Goal: Task Accomplishment & Management: Manage account settings

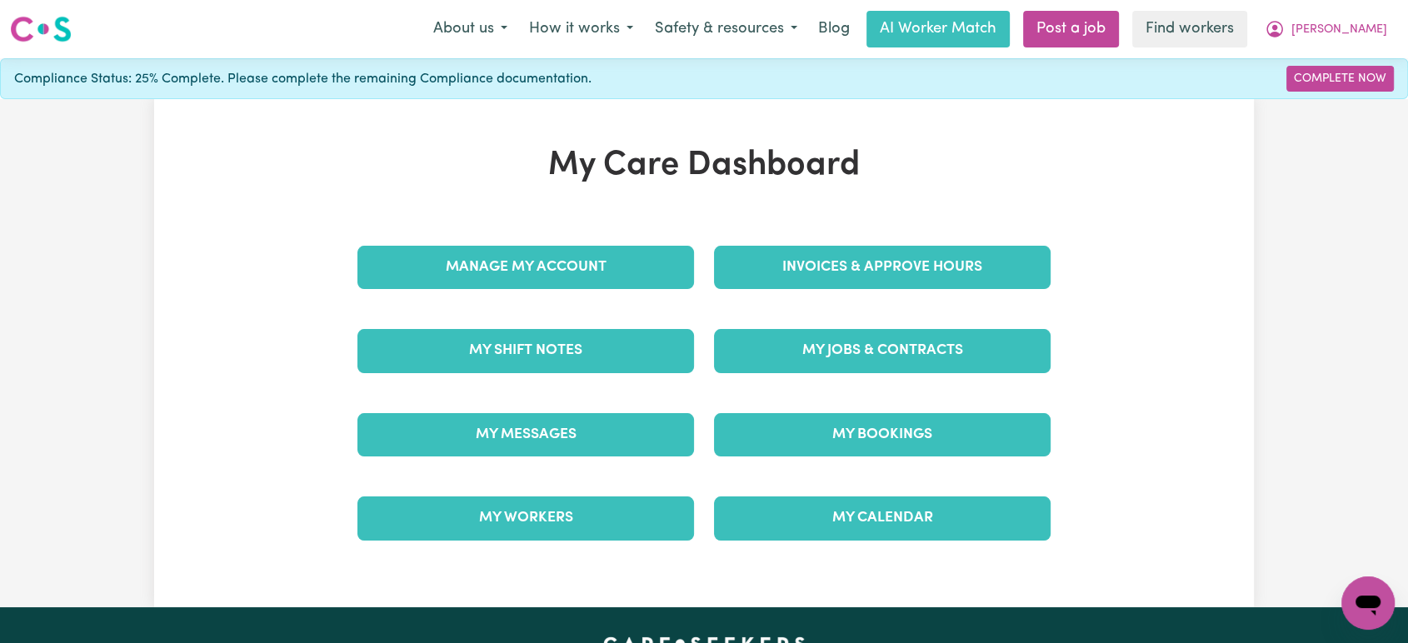
click at [563, 230] on div "Manage My Account" at bounding box center [526, 267] width 357 height 83
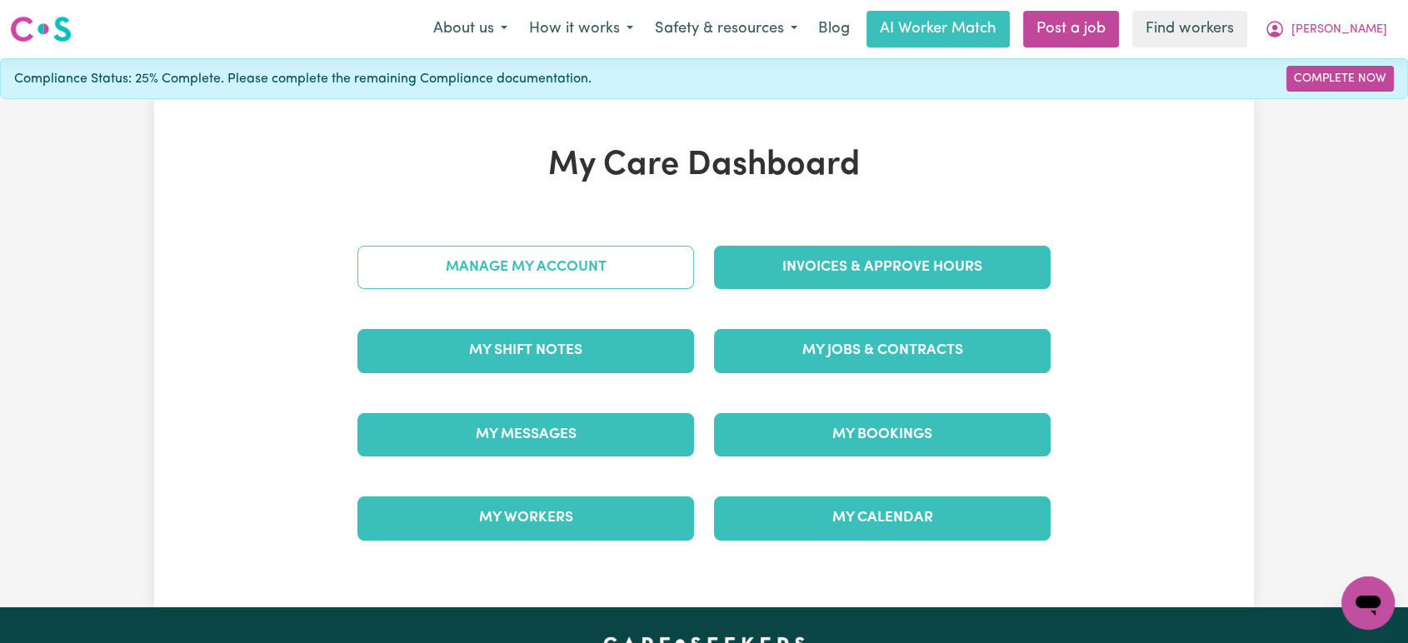
click at [568, 273] on link "Manage My Account" at bounding box center [526, 267] width 337 height 43
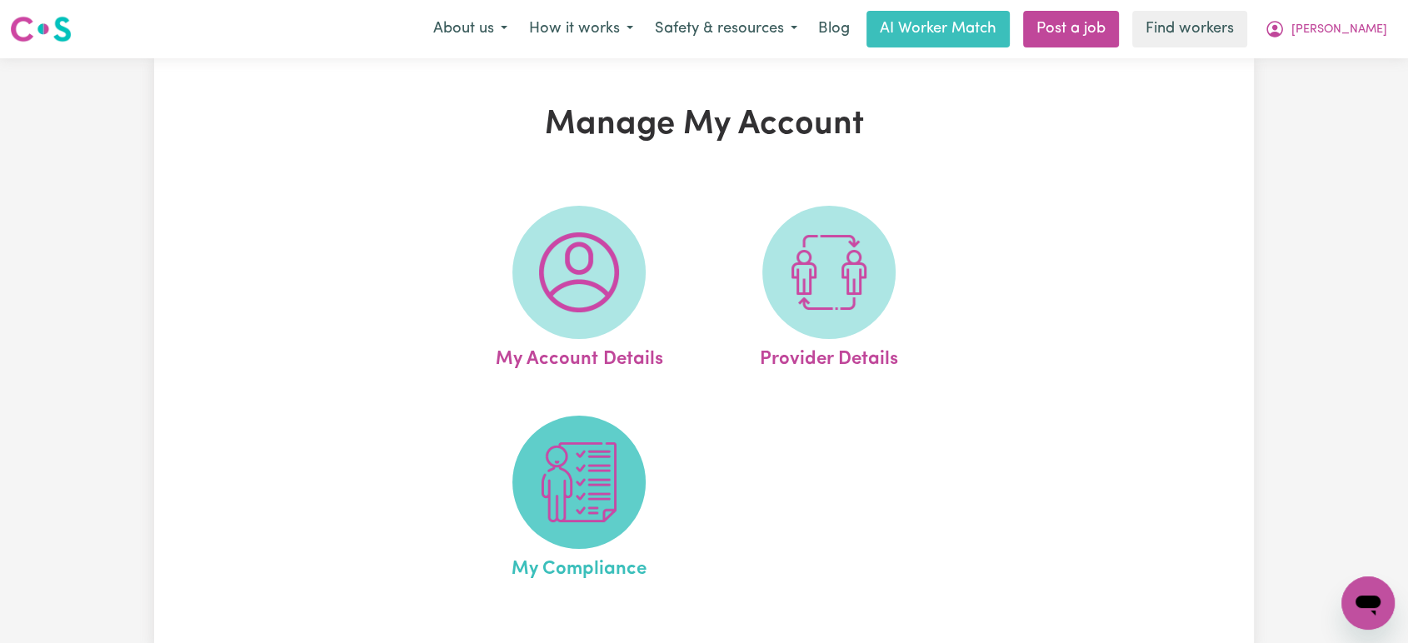
click at [570, 476] on img at bounding box center [579, 483] width 80 height 80
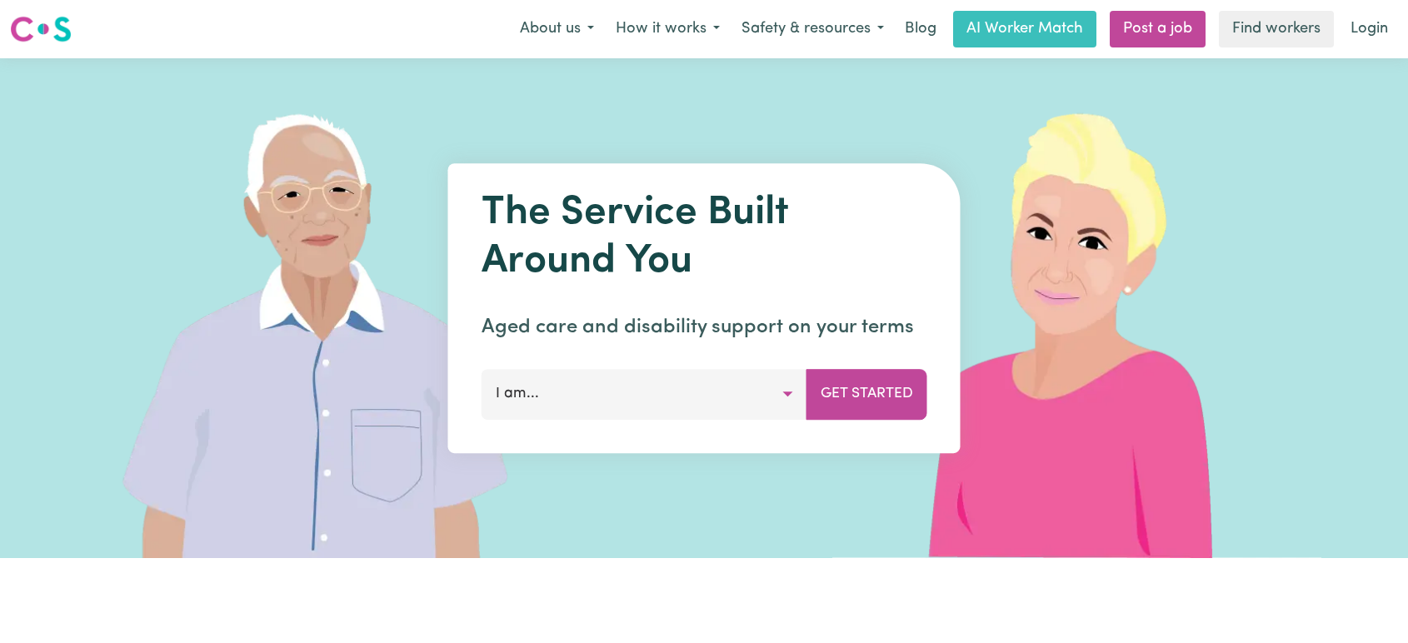
click at [1373, 33] on link "Login" at bounding box center [1370, 29] width 58 height 37
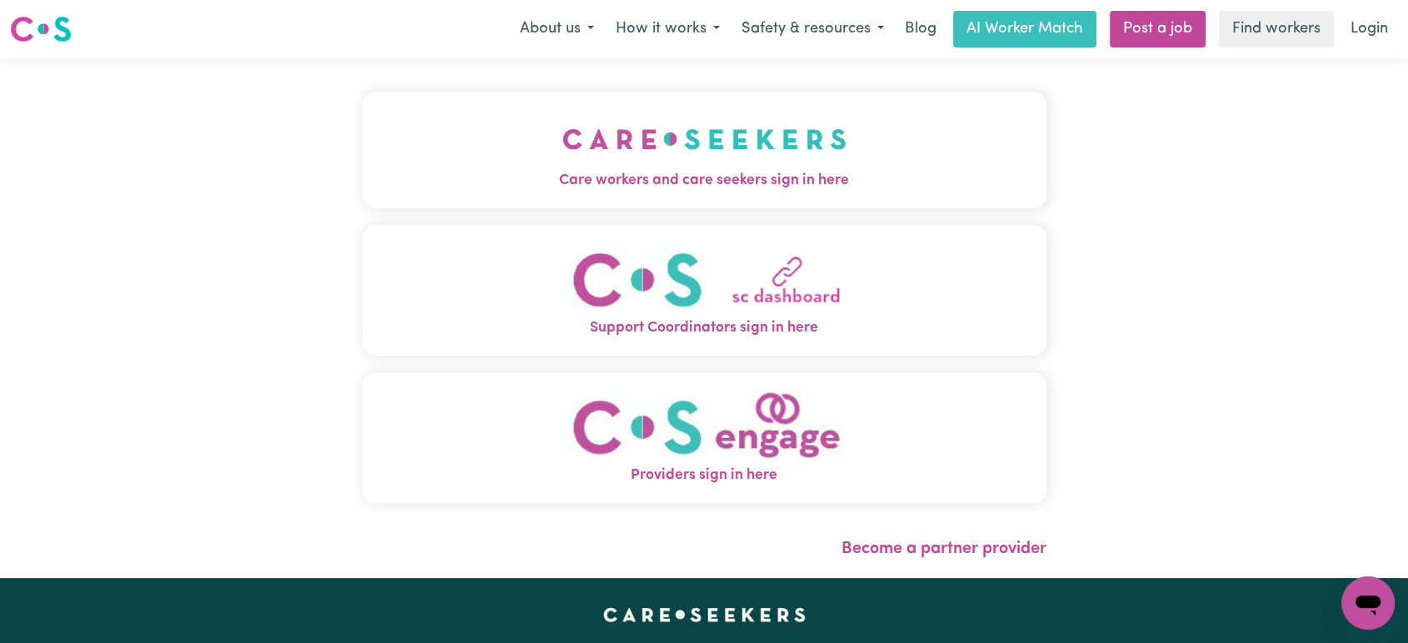
click at [539, 173] on span "Care workers and care seekers sign in here" at bounding box center [705, 181] width 684 height 22
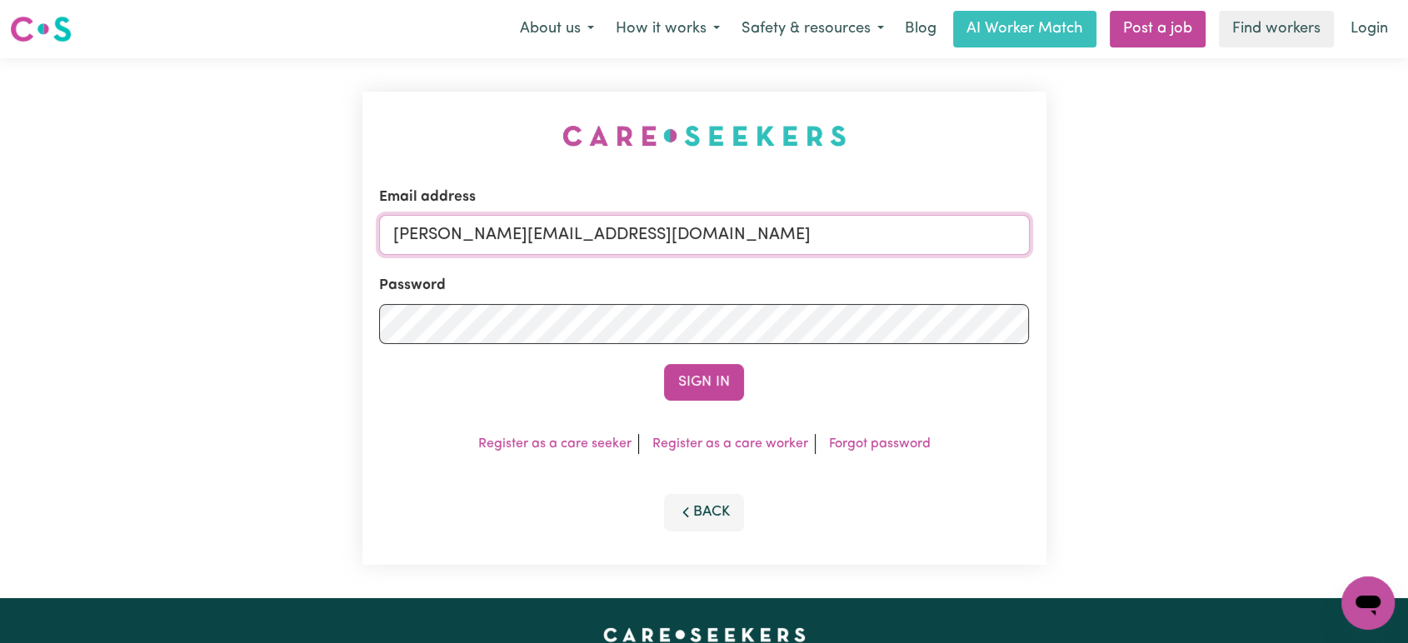
click at [736, 241] on input "lindsay+engage@careseekers.com.au" at bounding box center [704, 235] width 651 height 40
drag, startPoint x: 799, startPoint y: 241, endPoint x: 483, endPoint y: 232, distance: 316.8
click at [483, 232] on input "superuser~charismacannings@careseekers.com.au" at bounding box center [704, 235] width 651 height 40
type input "superuser~charismacannings@careseekers.com.au"
click at [689, 376] on button "Sign In" at bounding box center [704, 382] width 80 height 37
